Goal: Task Accomplishment & Management: Use online tool/utility

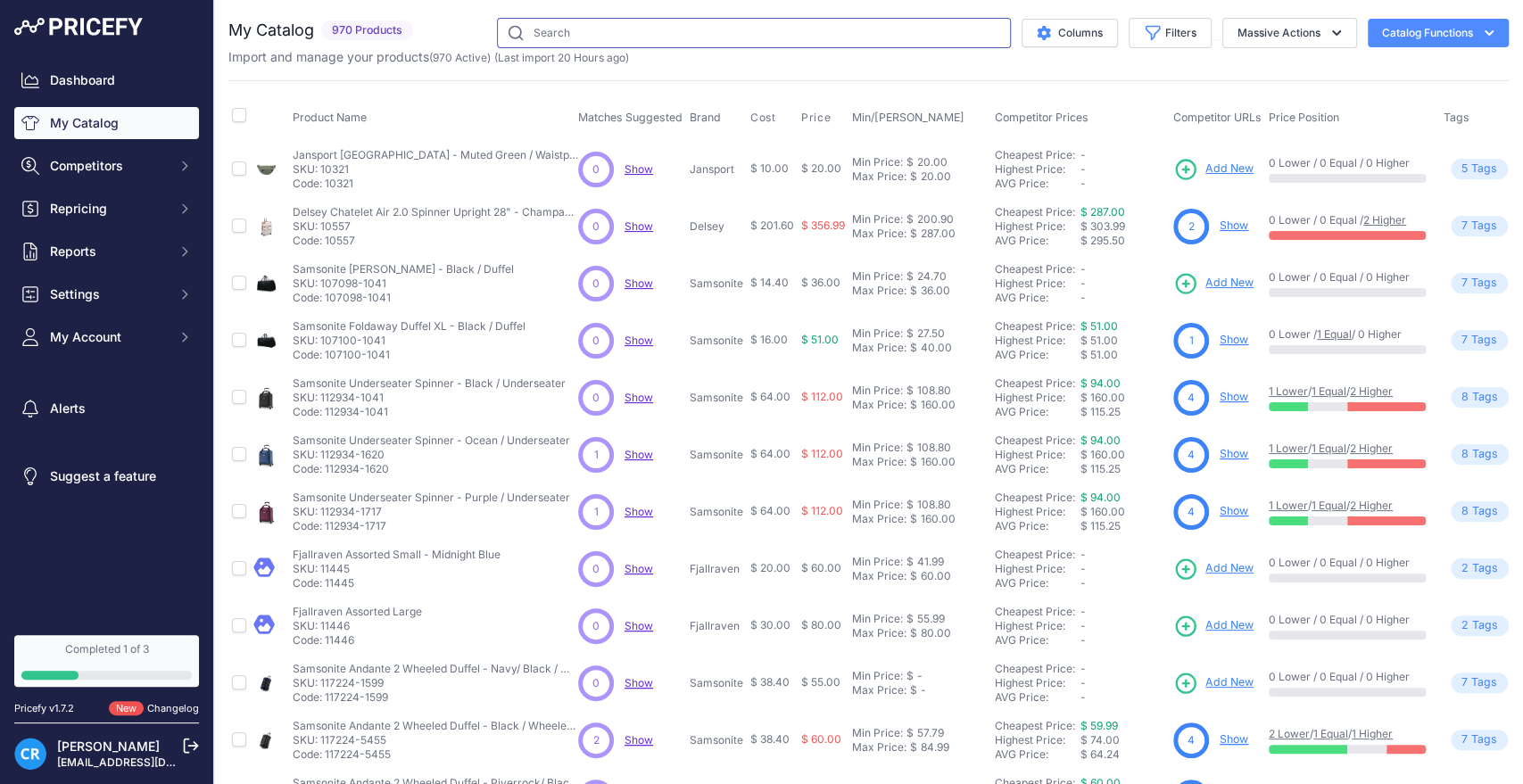
click at [693, 37] on input "text" at bounding box center [753, 34] width 514 height 31
click at [839, 81] on div "Product Name Matches Suggested Brand Cost" at bounding box center [868, 538] width 1281 height 917
click at [696, 35] on input "text" at bounding box center [753, 34] width 514 height 31
click at [160, 166] on span "Competitors" at bounding box center [108, 165] width 116 height 18
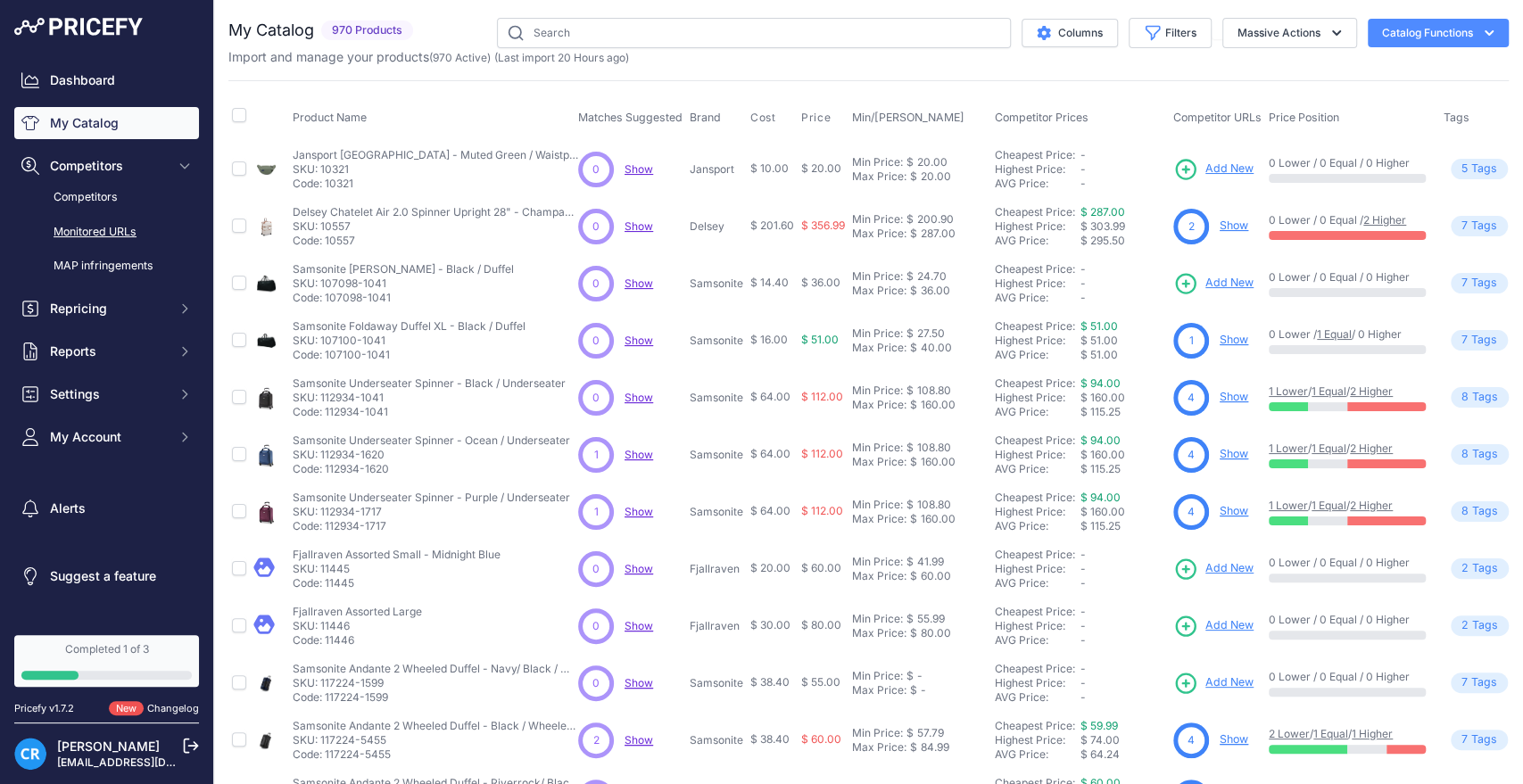
click at [97, 234] on link "Monitored URLs" at bounding box center [107, 232] width 185 height 31
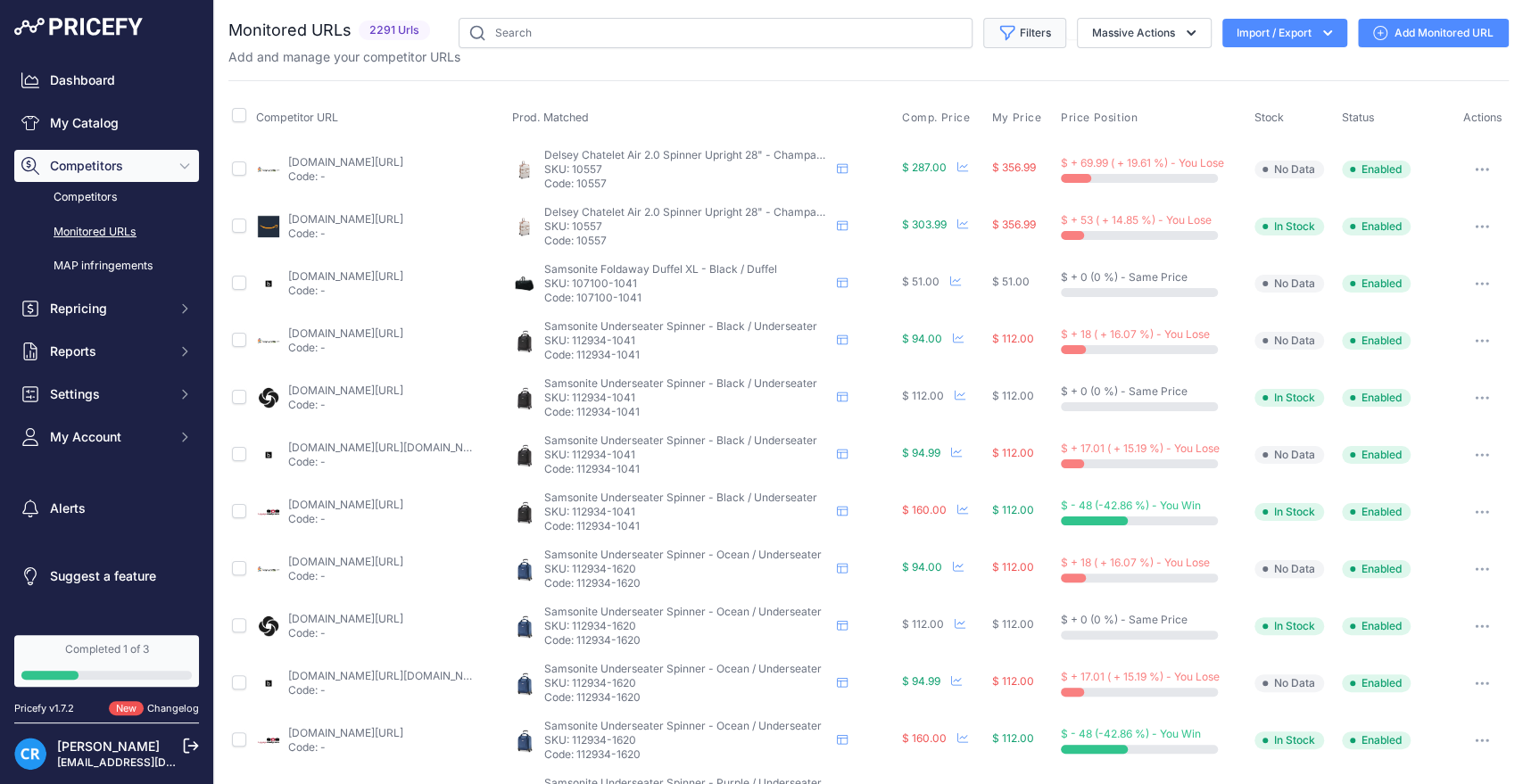
click at [1009, 42] on button "Filters" at bounding box center [1025, 34] width 83 height 31
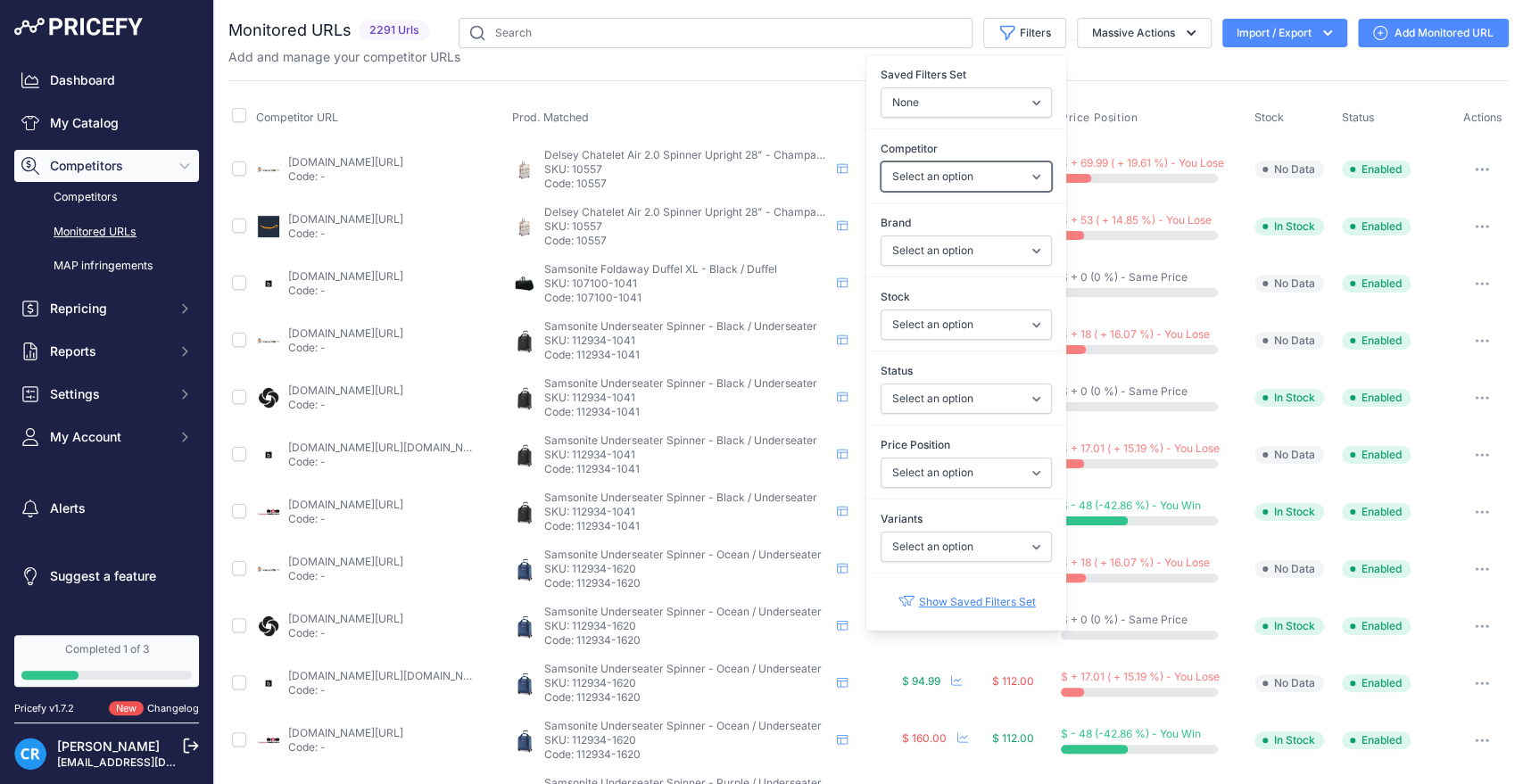
click at [904, 188] on select "Select an option amazon.com bagdup.com bestbuy.com fjallraven.com jansport.com …" at bounding box center [966, 177] width 171 height 31
select select "59099"
click at [880, 162] on select "Select an option amazon.com bagdup.com bestbuy.com fjallraven.com jansport.com …" at bounding box center [966, 177] width 171 height 31
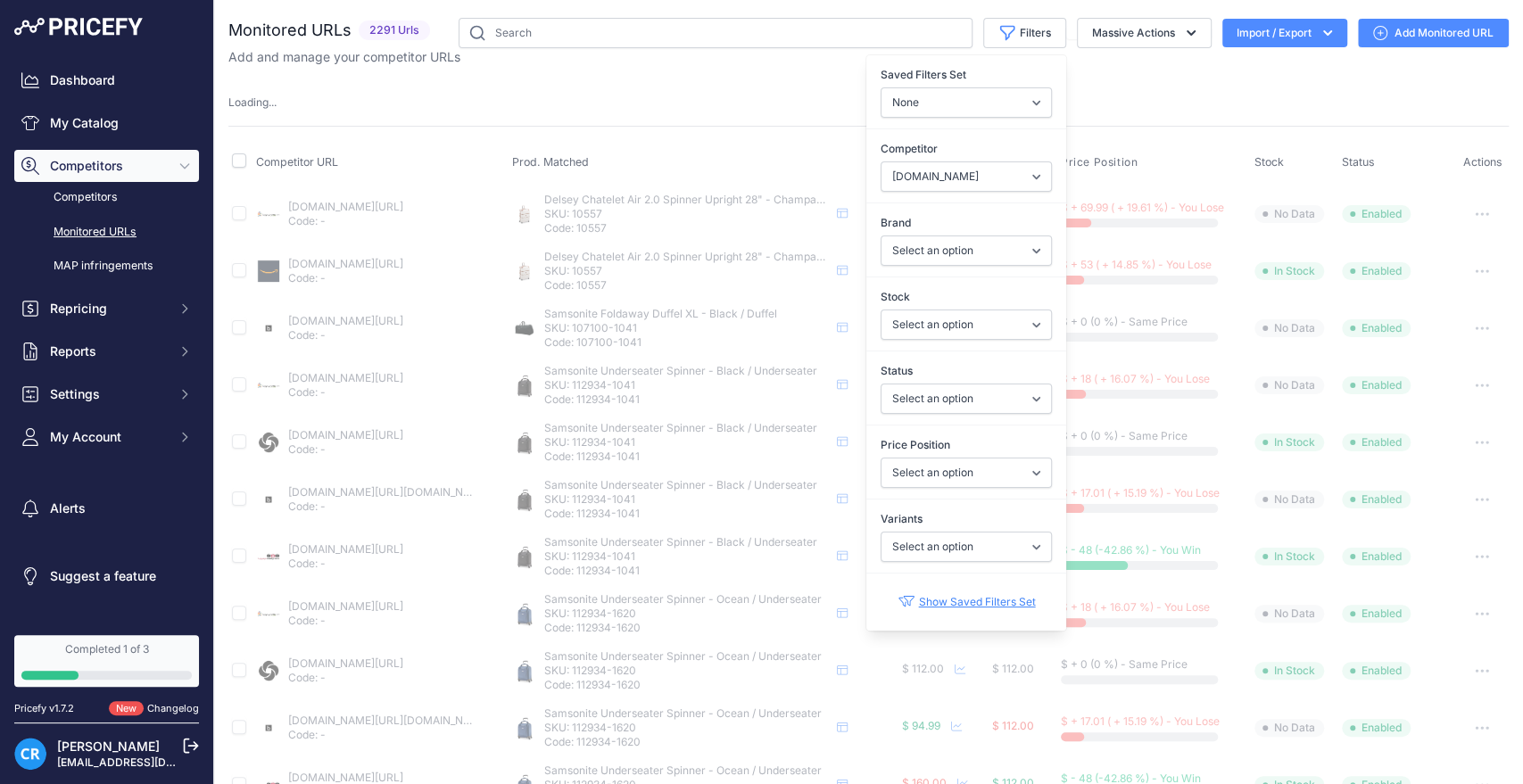
click at [719, 154] on th "Prod. Matched" at bounding box center [703, 164] width 390 height 44
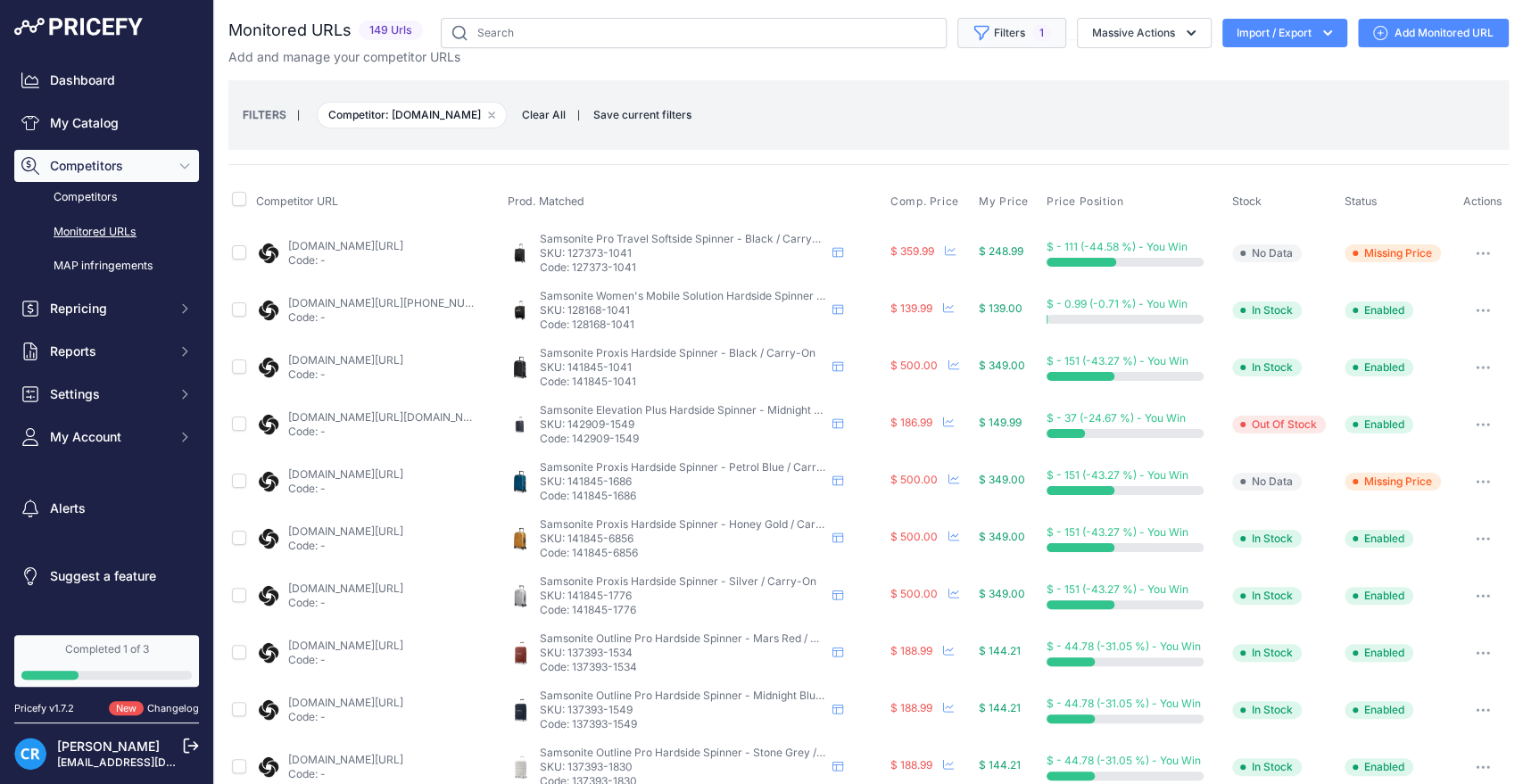
click at [1039, 41] on button "Filters 1" at bounding box center [1011, 34] width 109 height 31
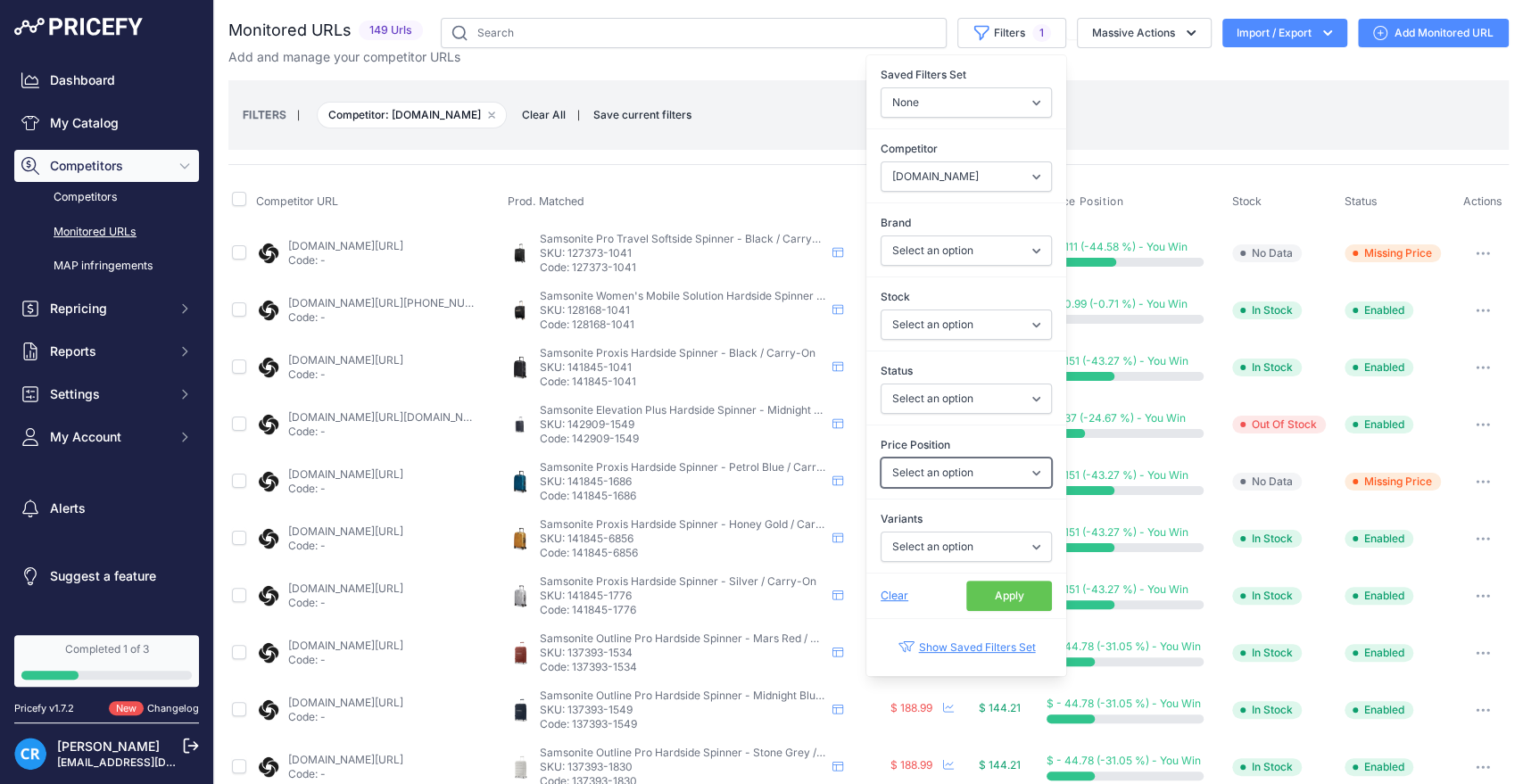
drag, startPoint x: 938, startPoint y: 468, endPoint x: 938, endPoint y: 478, distance: 10.0
click at [938, 468] on select "Select an option I am lower Same price I am higher" at bounding box center [966, 473] width 171 height 31
click at [935, 479] on select "Select an option I am lower Same price I am higher" at bounding box center [966, 473] width 171 height 31
click at [943, 408] on select "Select an option Enabled Disabled In progress Scraping Failed Not Found Missing…" at bounding box center [966, 399] width 171 height 31
select select "5"
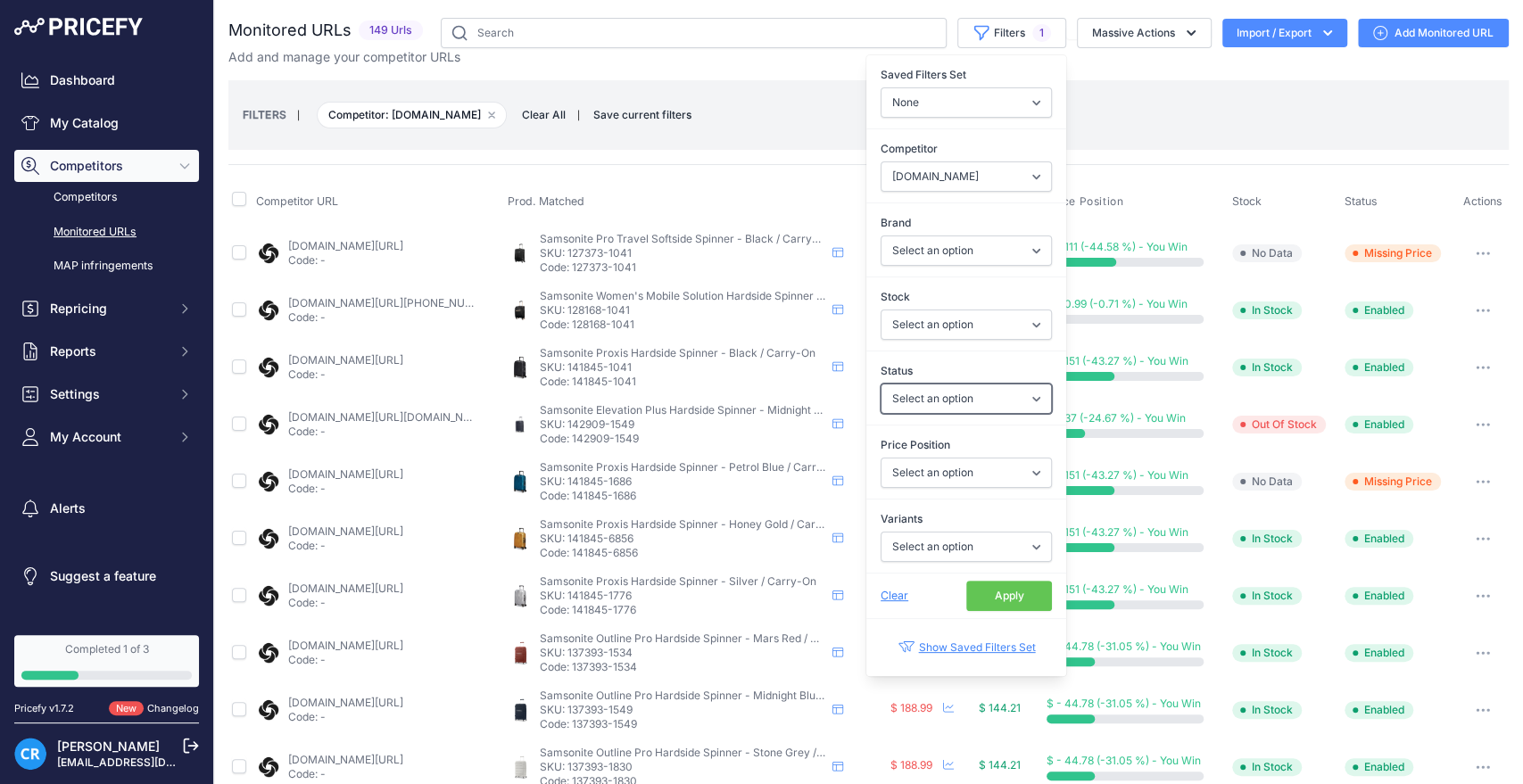
click at [880, 384] on select "Select an option Enabled Disabled In progress Scraping Failed Not Found Missing…" at bounding box center [966, 399] width 171 height 31
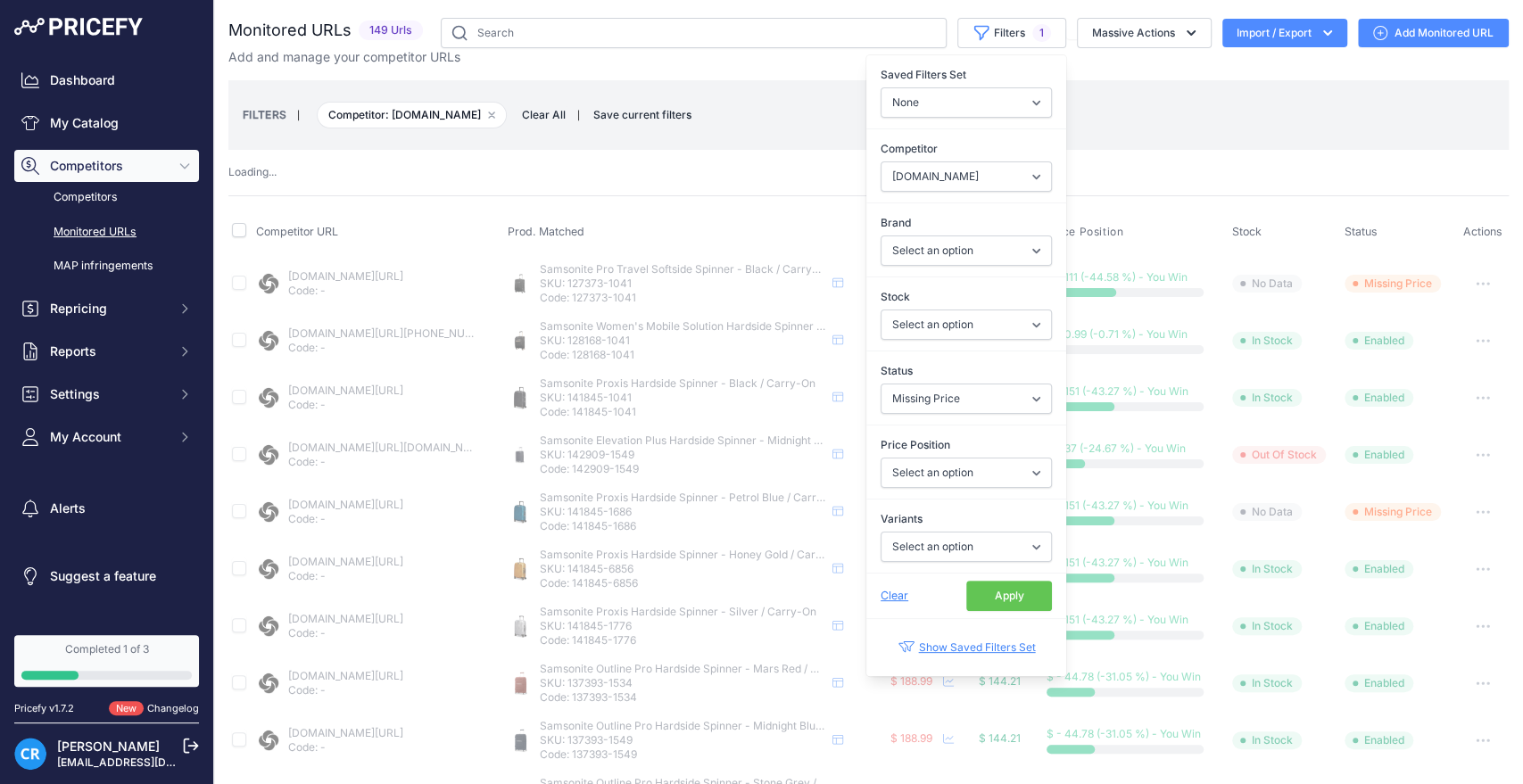
click at [996, 594] on button "Apply" at bounding box center [1008, 596] width 86 height 31
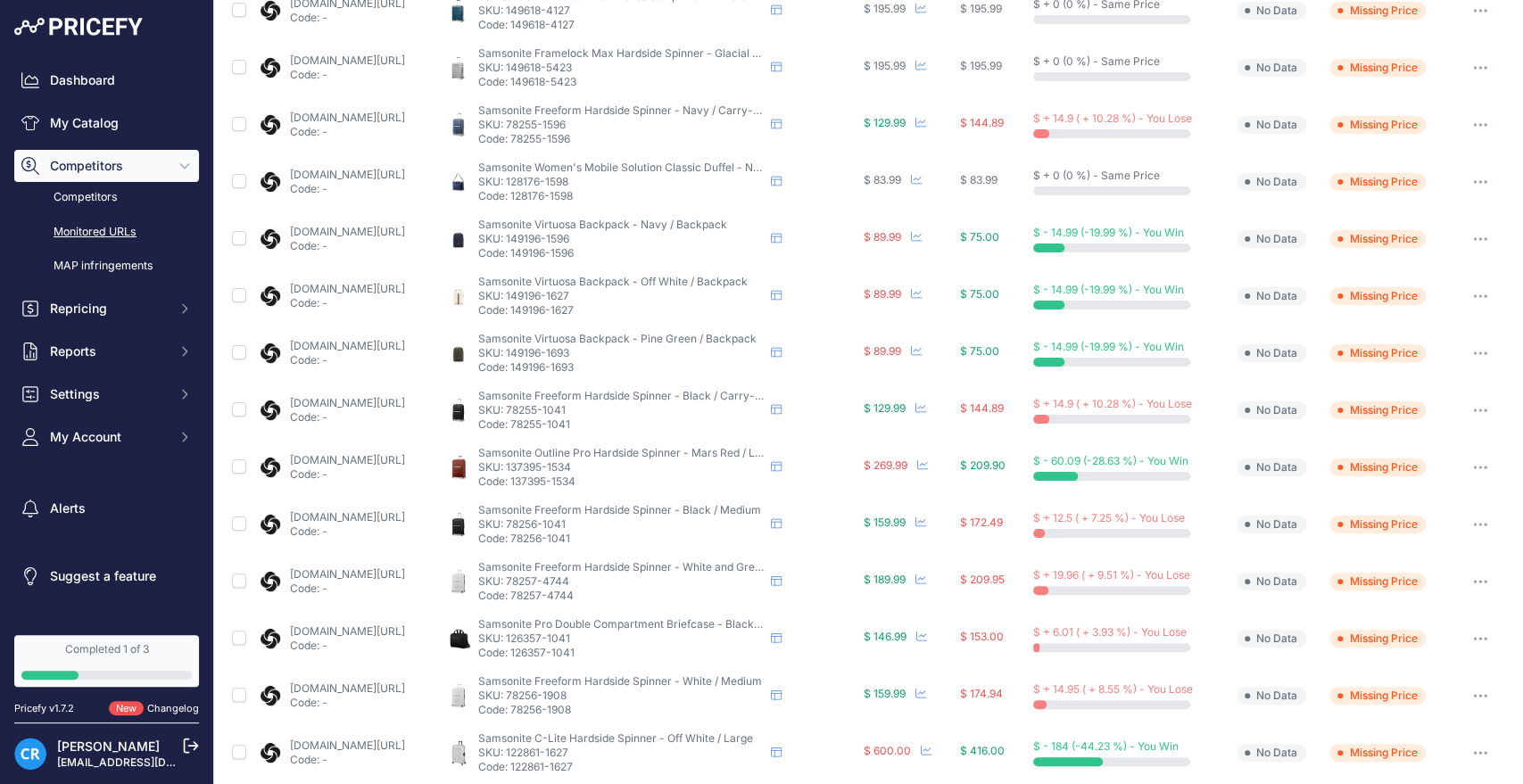
scroll to position [60, 0]
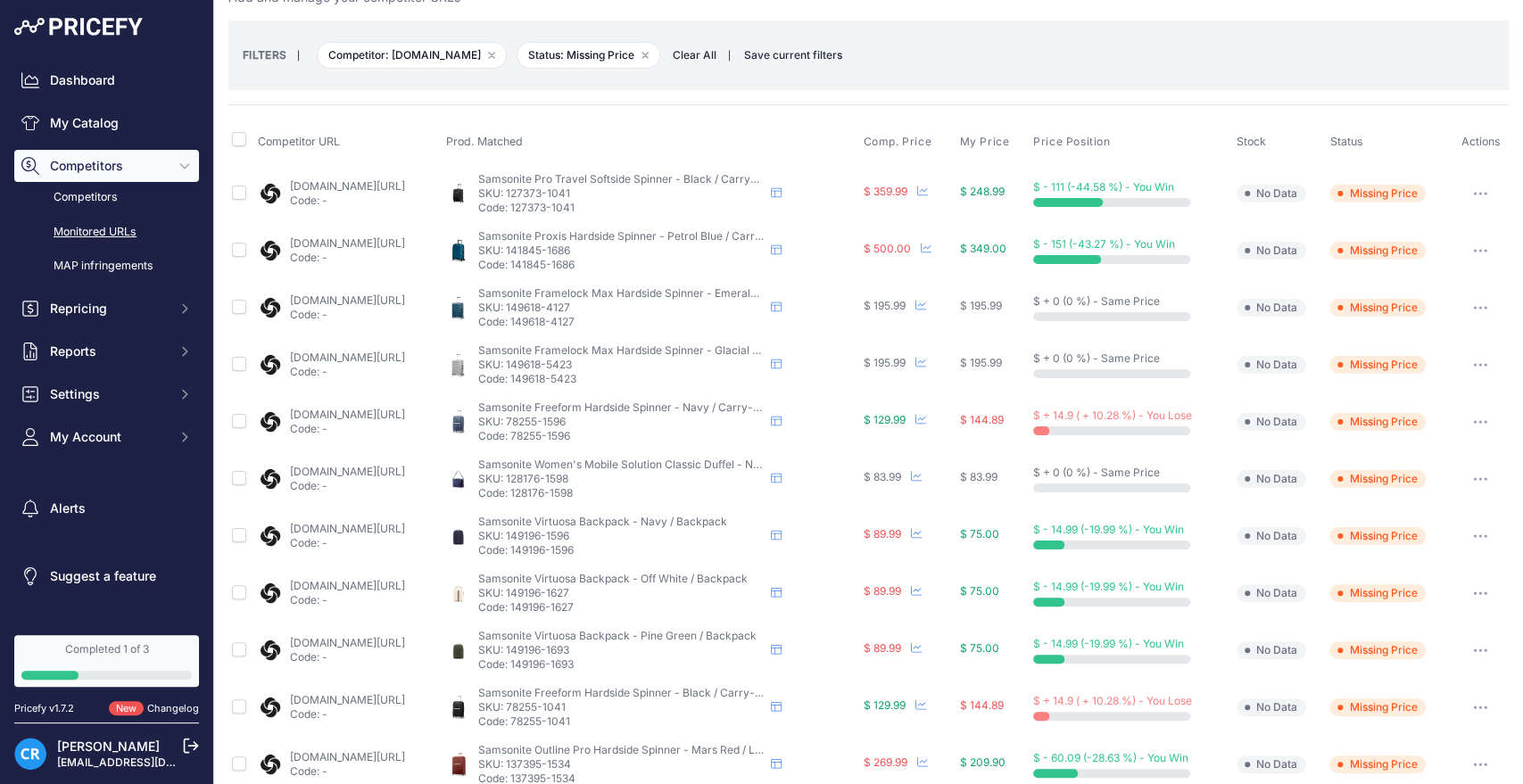
drag, startPoint x: 386, startPoint y: 297, endPoint x: 431, endPoint y: 297, distance: 45.0
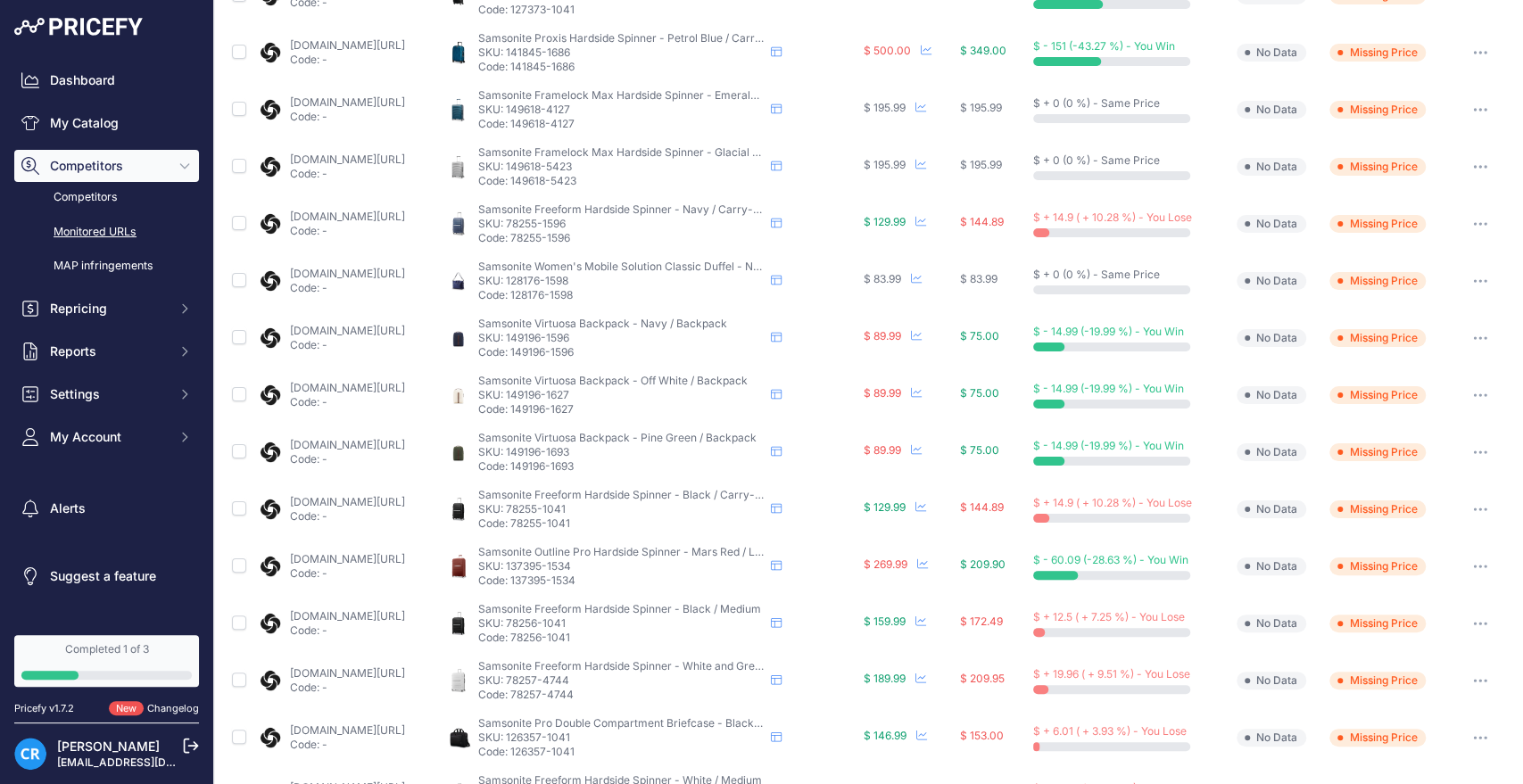
scroll to position [655, 0]
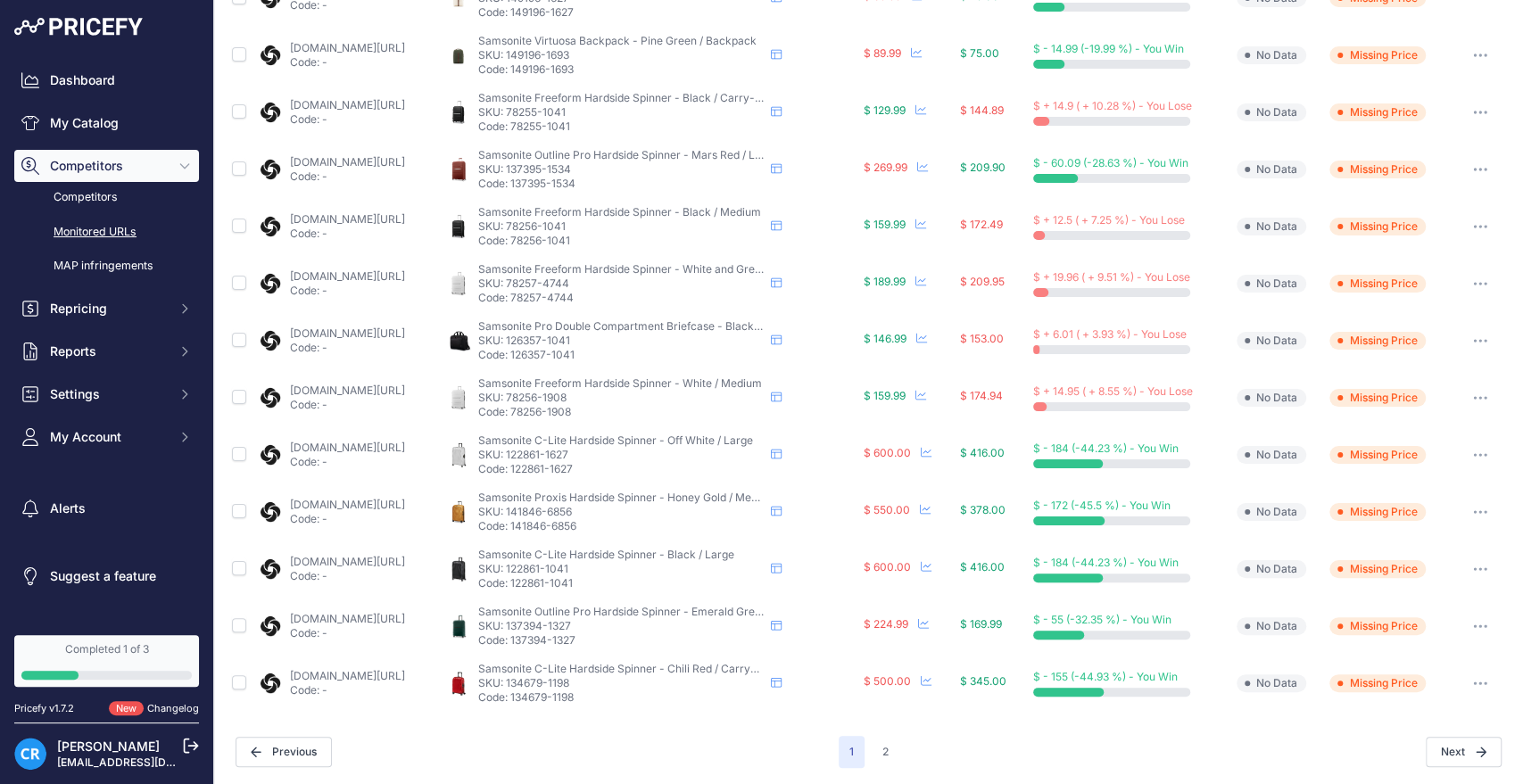
click at [900, 757] on div "Next" at bounding box center [1201, 752] width 603 height 31
click at [885, 756] on button "2" at bounding box center [885, 751] width 28 height 32
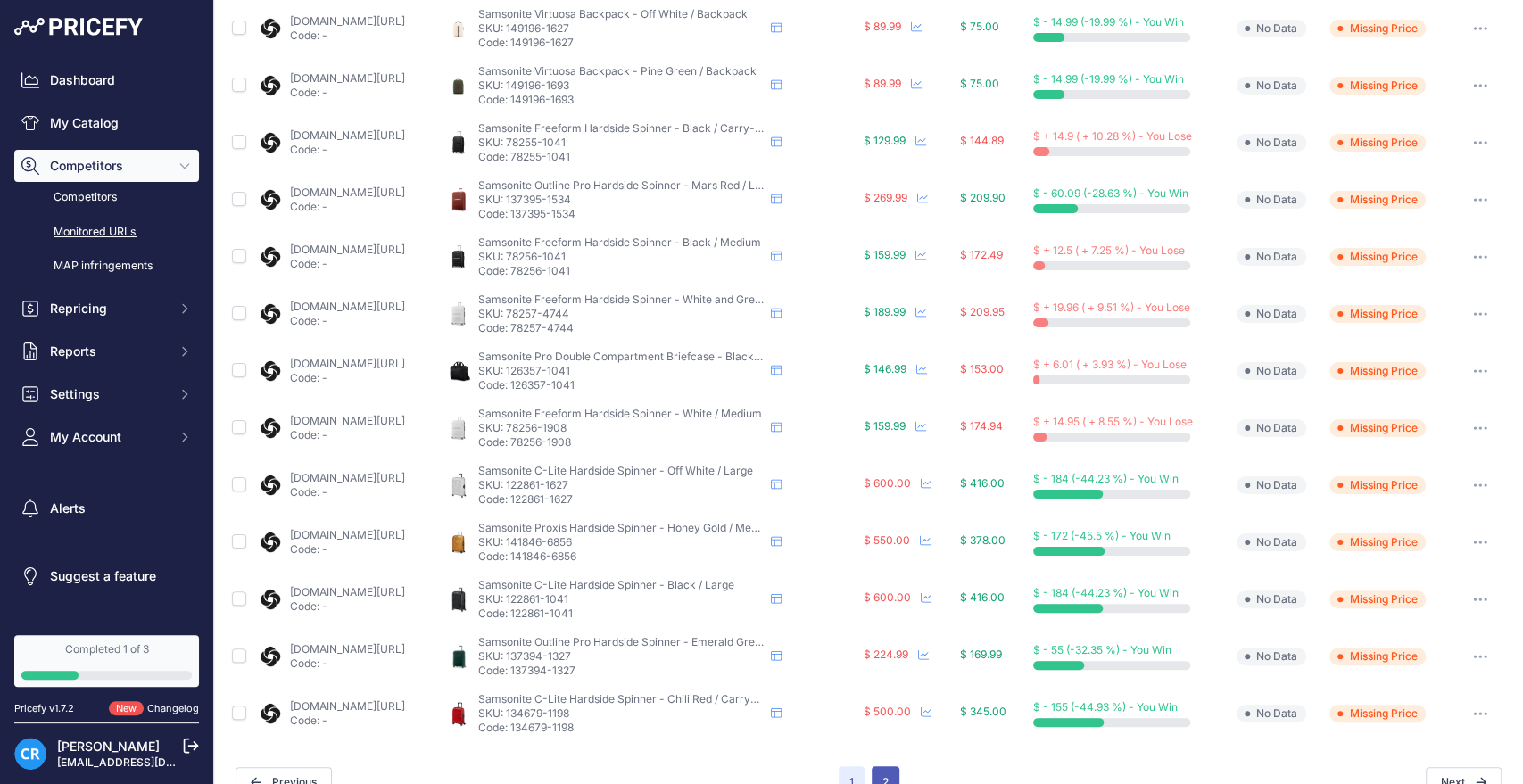
scroll to position [685, 0]
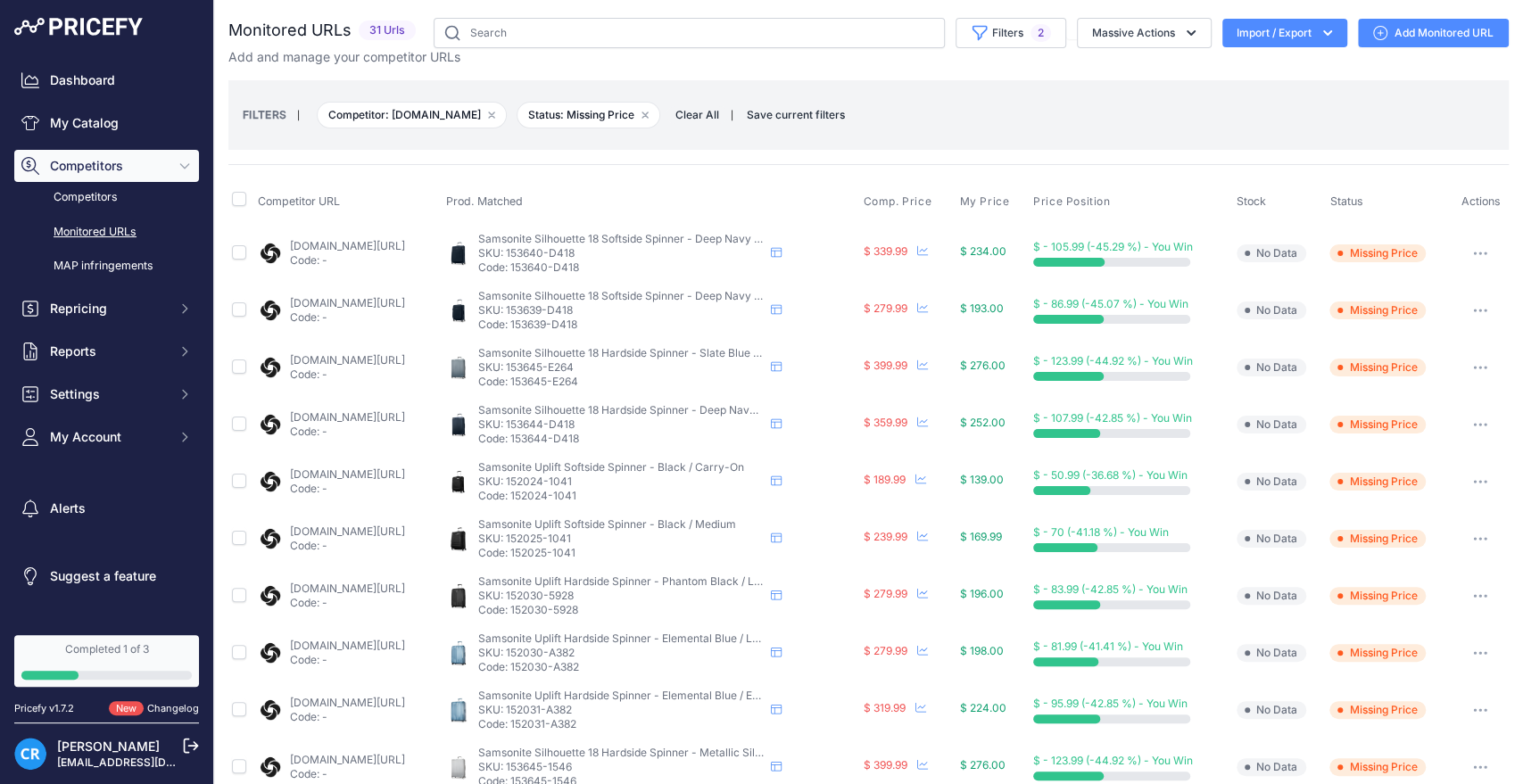
scroll to position [141, 0]
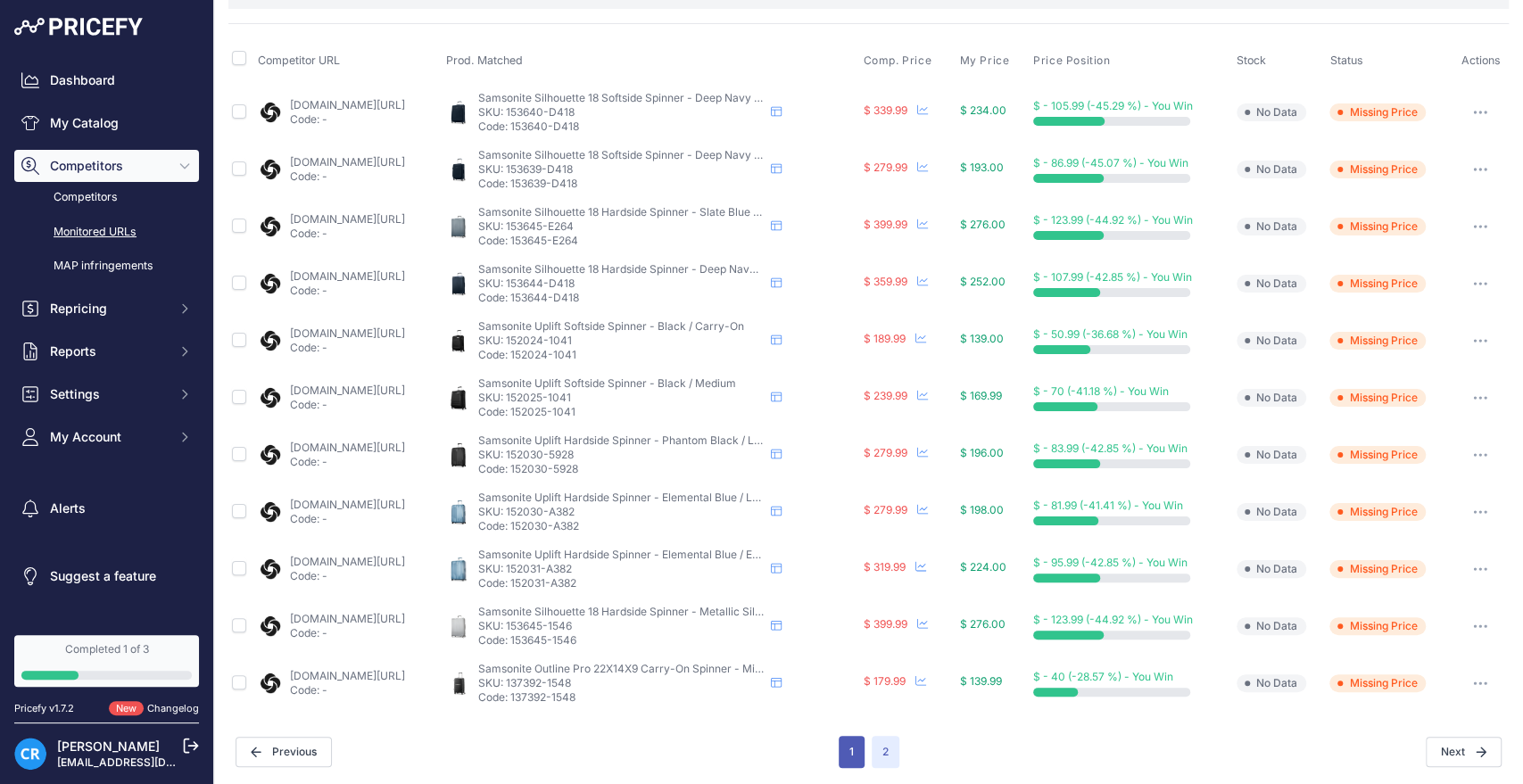
click at [848, 747] on button "1" at bounding box center [851, 751] width 26 height 32
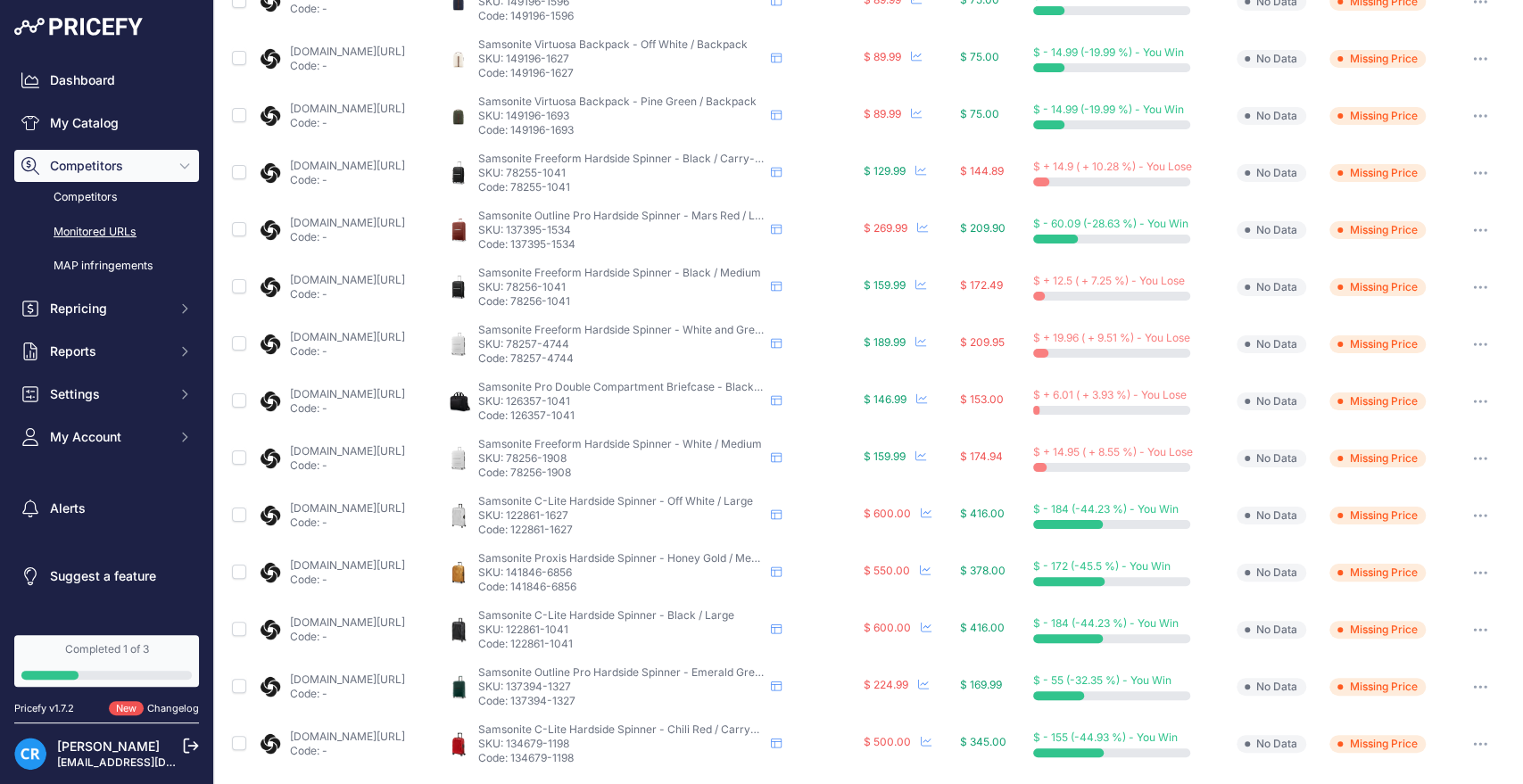
scroll to position [655, 0]
